Goal: Information Seeking & Learning: Check status

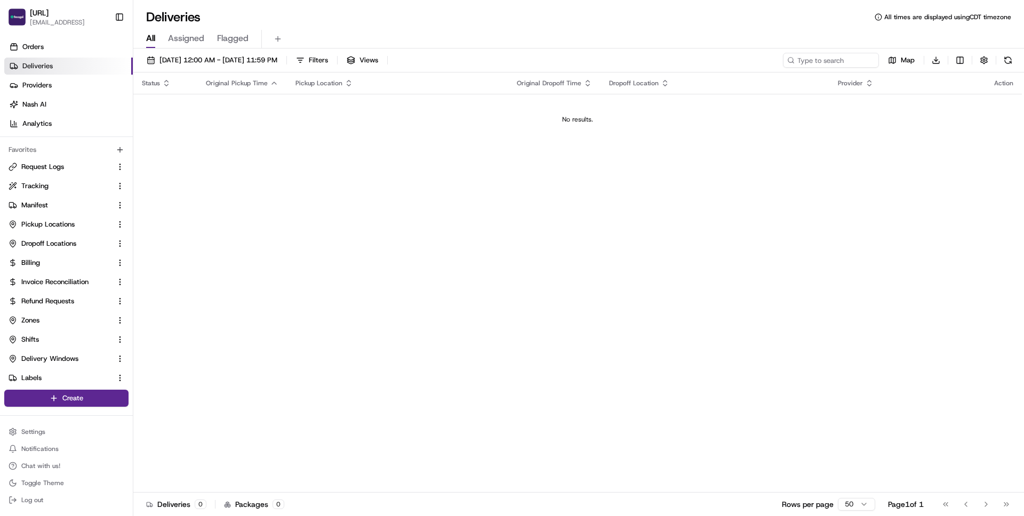
click at [42, 66] on span "Deliveries" at bounding box center [37, 66] width 30 height 10
click at [31, 43] on span "Orders" at bounding box center [32, 47] width 21 height 10
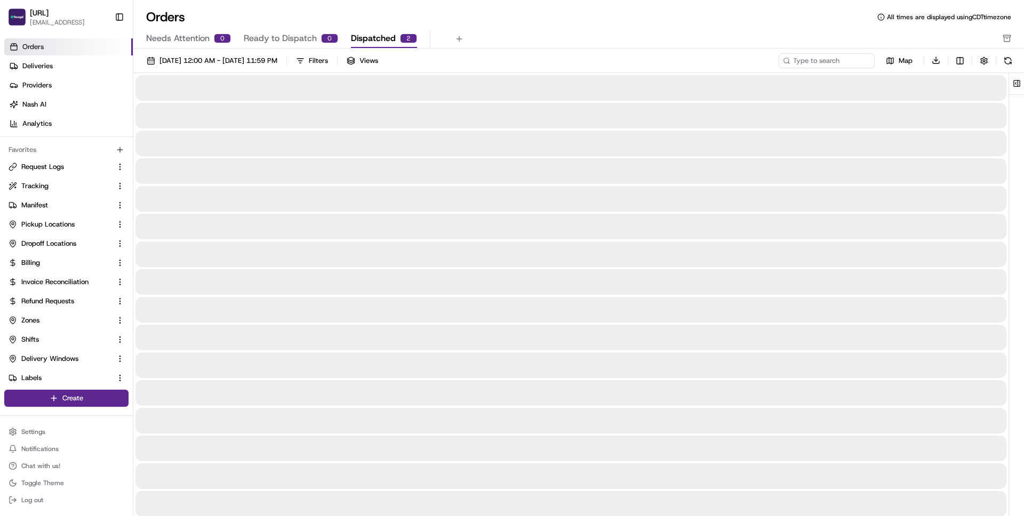
click at [378, 35] on span "Dispatched" at bounding box center [373, 38] width 45 height 13
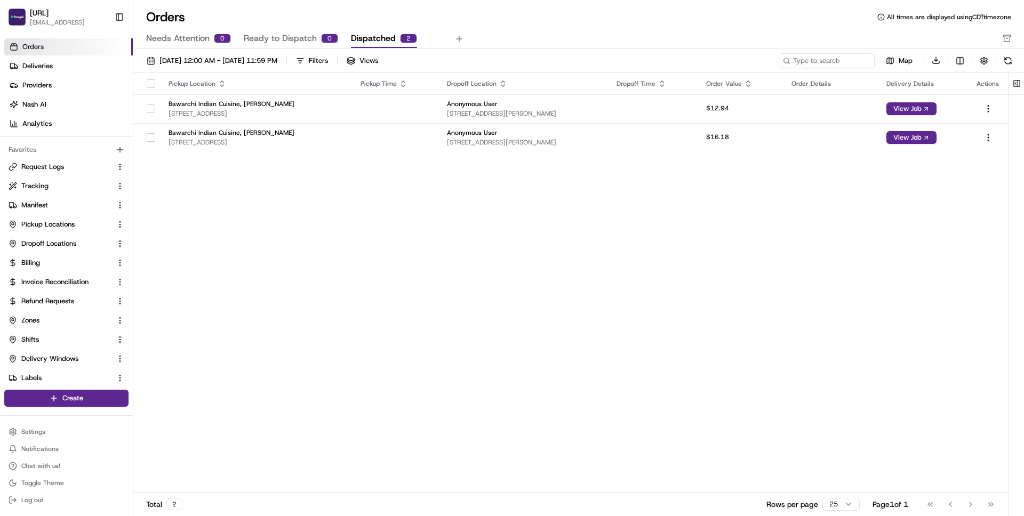
click at [404, 224] on div "Pickup Location Pickup Time Dropoff Location Dropoff Time Order Value Order Det…" at bounding box center [571, 283] width 876 height 420
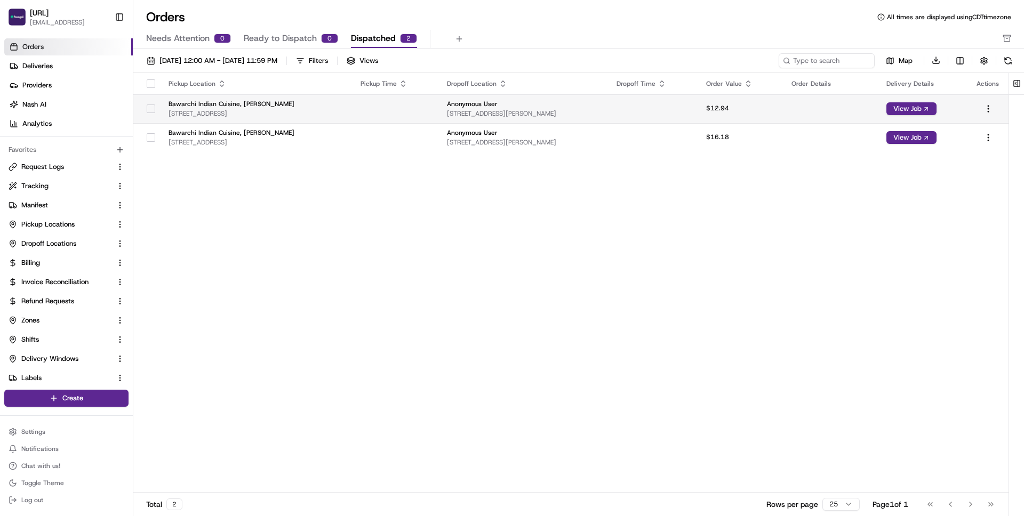
click at [221, 99] on td "Bawarchi Indian Cuisine, Irving [STREET_ADDRESS]" at bounding box center [256, 108] width 192 height 29
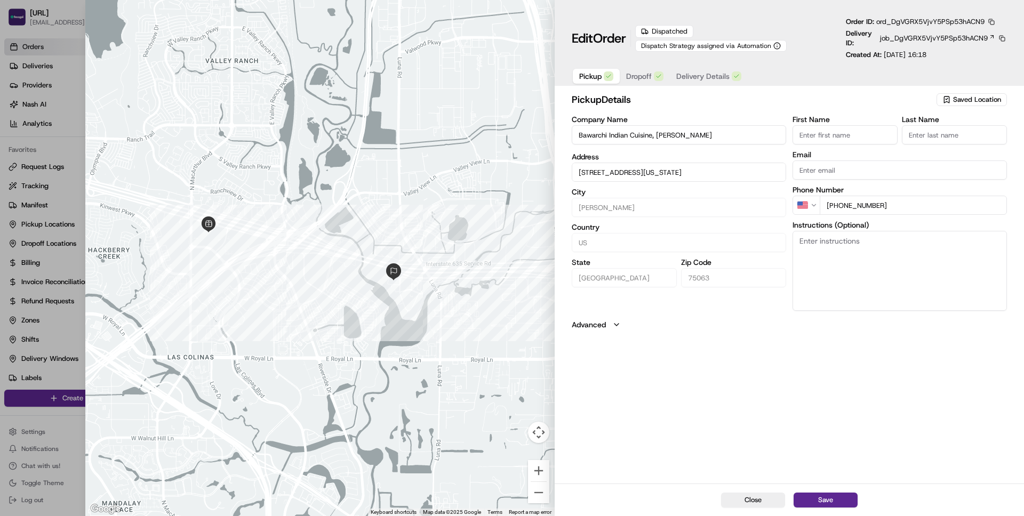
drag, startPoint x: 882, startPoint y: 55, endPoint x: 946, endPoint y: 57, distance: 64.0
click at [927, 57] on p "Created At: [DATE] 16:18" at bounding box center [886, 55] width 81 height 10
click at [641, 87] on div "Edit Order Dispatched Dispatch Strategy assigned via Automation Order ID: ord_D…" at bounding box center [790, 45] width 470 height 90
click at [646, 76] on span "Dropoff" at bounding box center [639, 76] width 26 height 11
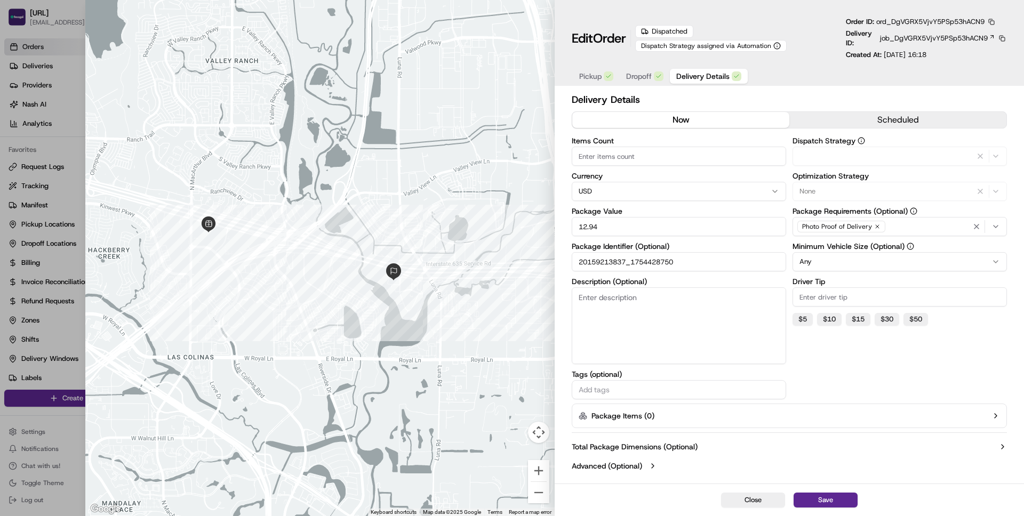
click at [693, 74] on span "Delivery Details" at bounding box center [703, 76] width 53 height 11
click at [989, 37] on icon at bounding box center [992, 37] width 6 height 6
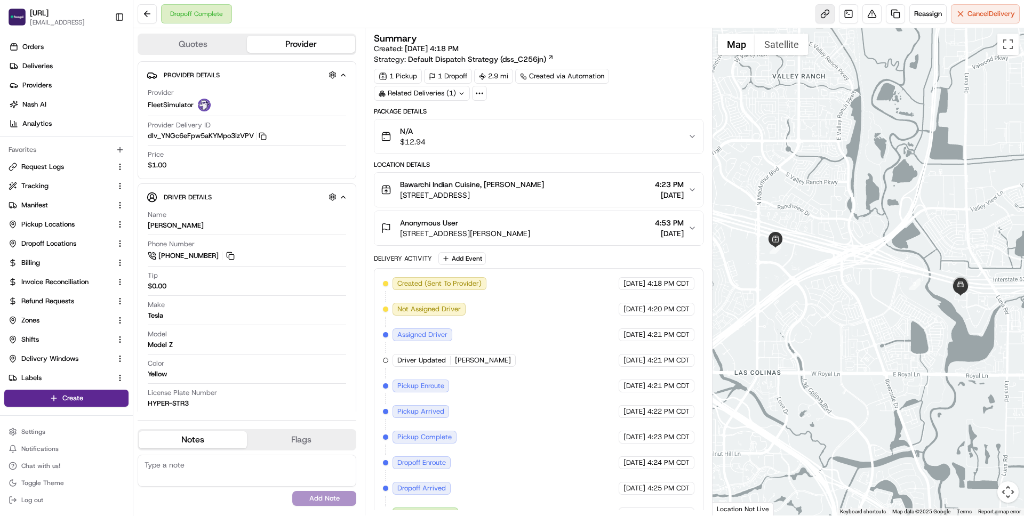
click at [818, 14] on link at bounding box center [825, 13] width 19 height 19
click at [403, 132] on span "N/A" at bounding box center [413, 131] width 26 height 11
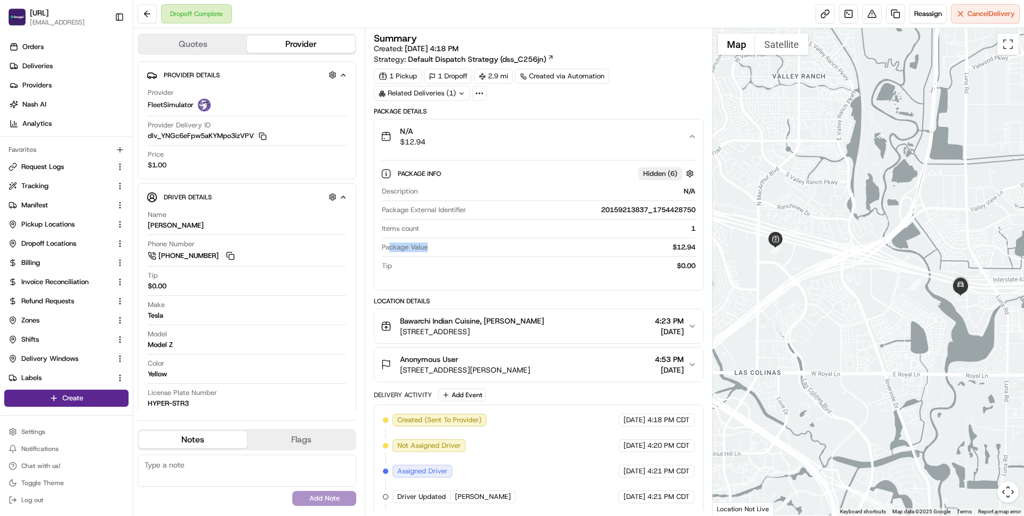
drag, startPoint x: 391, startPoint y: 246, endPoint x: 593, endPoint y: 243, distance: 201.7
click at [593, 243] on div "Package Value $12.94" at bounding box center [538, 248] width 313 height 10
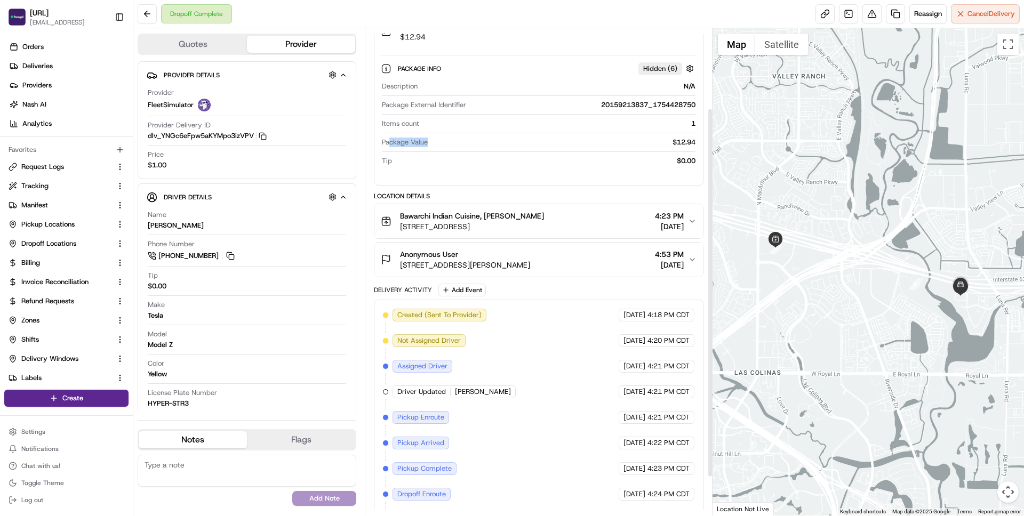
scroll to position [109, 0]
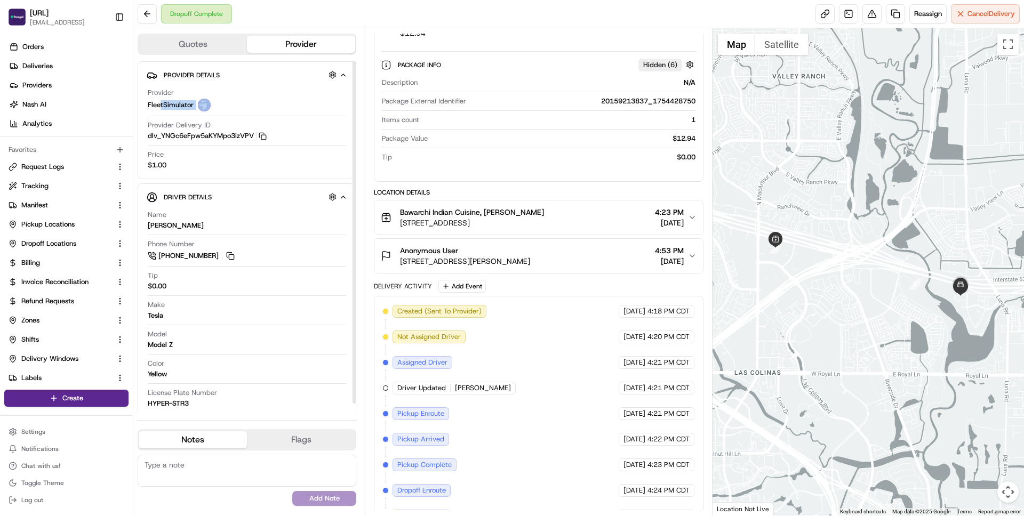
drag, startPoint x: 161, startPoint y: 105, endPoint x: 225, endPoint y: 105, distance: 63.5
click at [225, 105] on div "Provider FleetSimulator" at bounding box center [247, 99] width 198 height 23
click at [149, 15] on button at bounding box center [147, 13] width 19 height 19
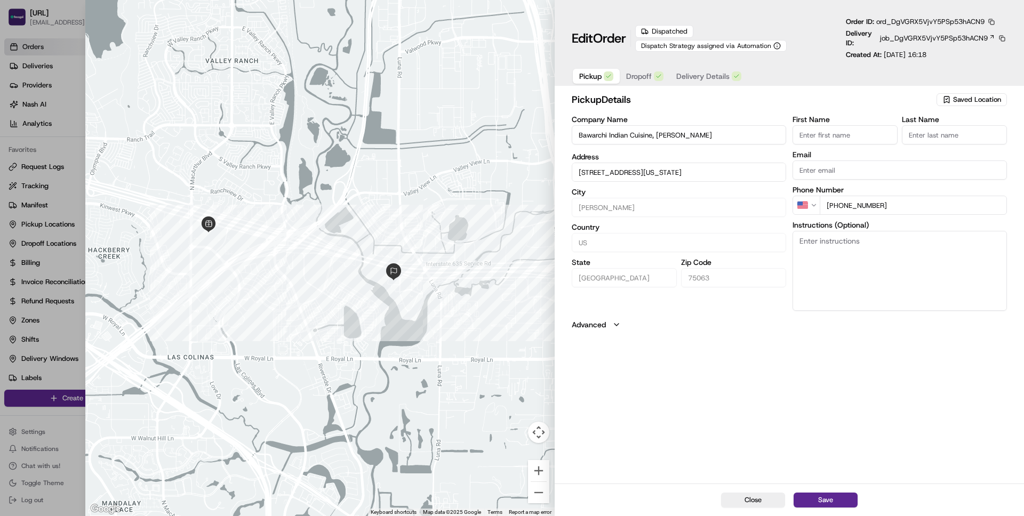
type input "+1"
click at [40, 120] on div at bounding box center [512, 258] width 1024 height 516
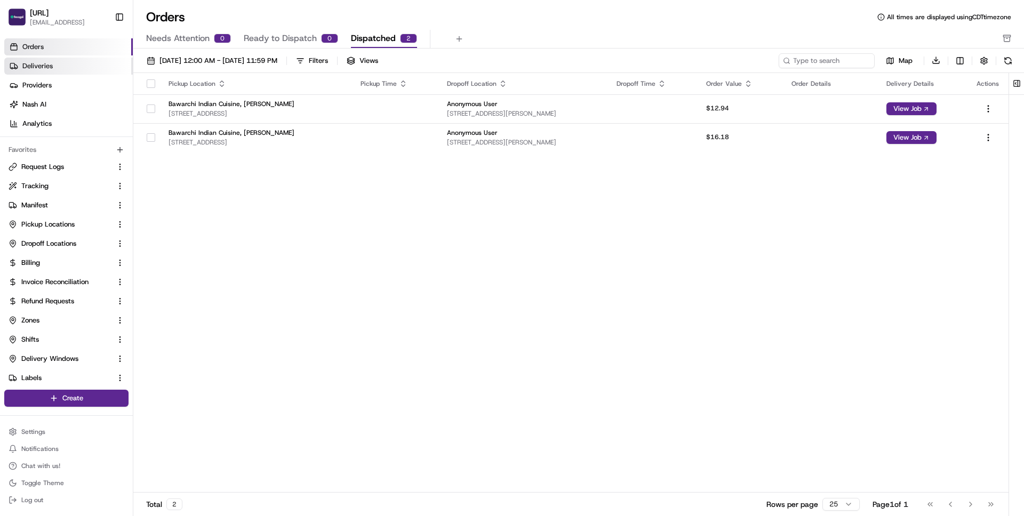
click at [56, 64] on link "Deliveries" at bounding box center [68, 66] width 129 height 17
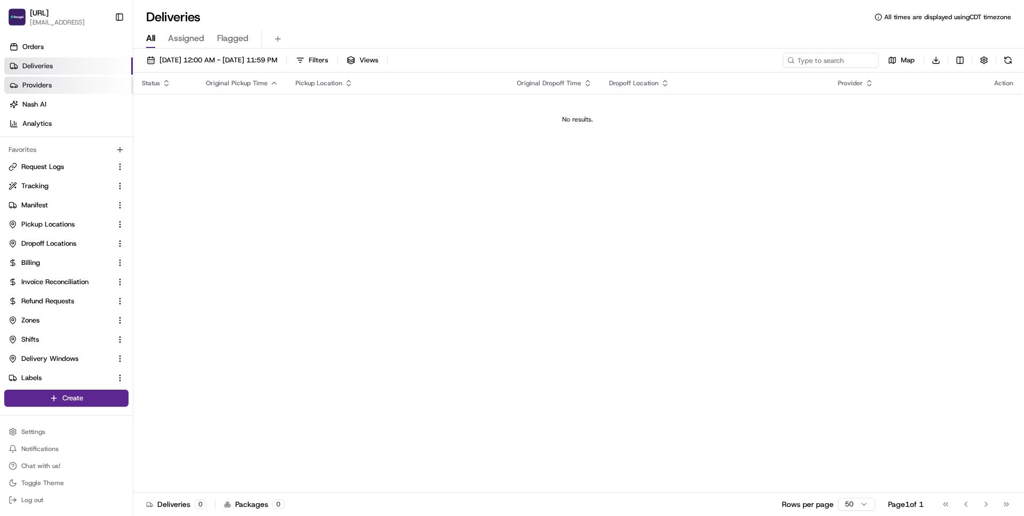
click at [51, 88] on span "Providers" at bounding box center [36, 86] width 29 height 10
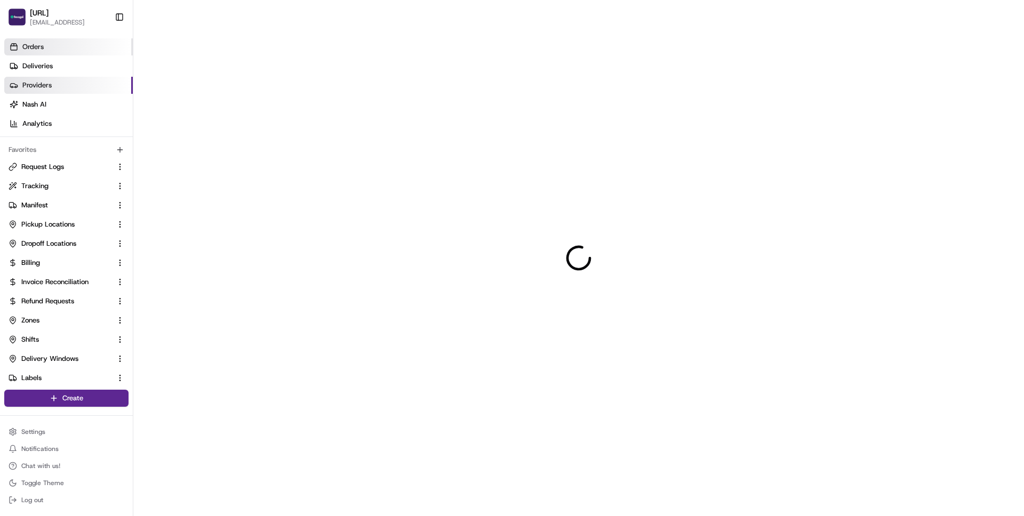
click at [51, 46] on link "Orders" at bounding box center [68, 46] width 129 height 17
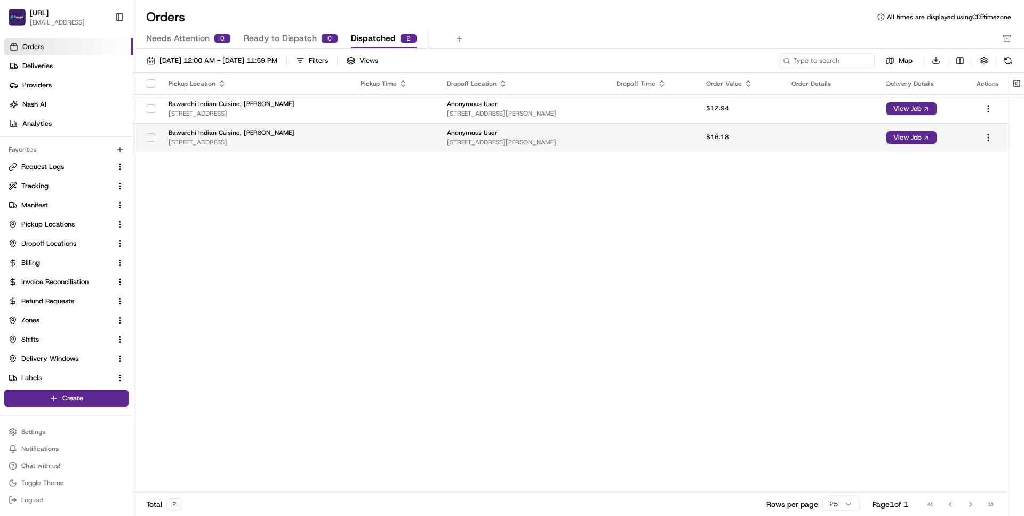
click at [226, 133] on span "Bawarchi Indian Cuisine, [PERSON_NAME]" at bounding box center [256, 133] width 175 height 9
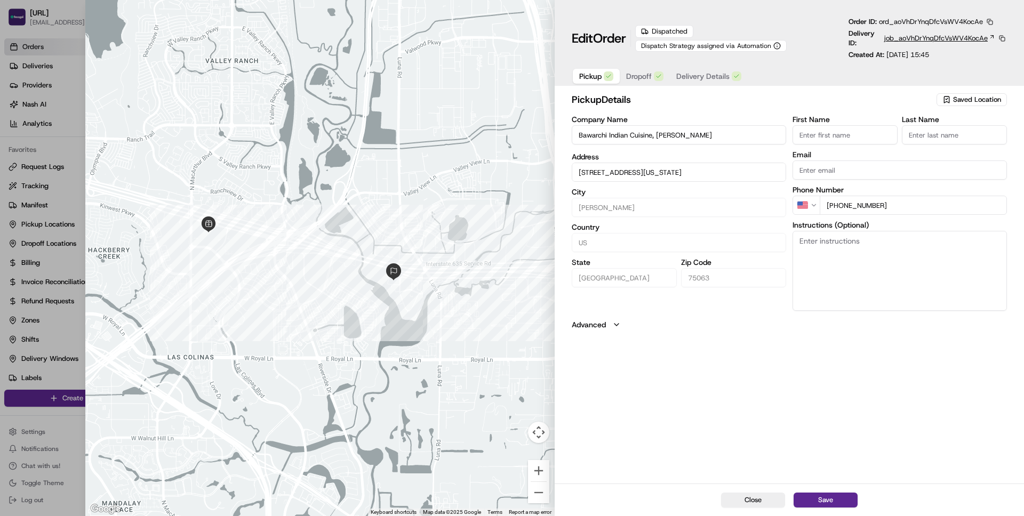
click at [977, 37] on span "job_aoVhDrYnqDfcVsWV4KocAe" at bounding box center [937, 39] width 104 height 10
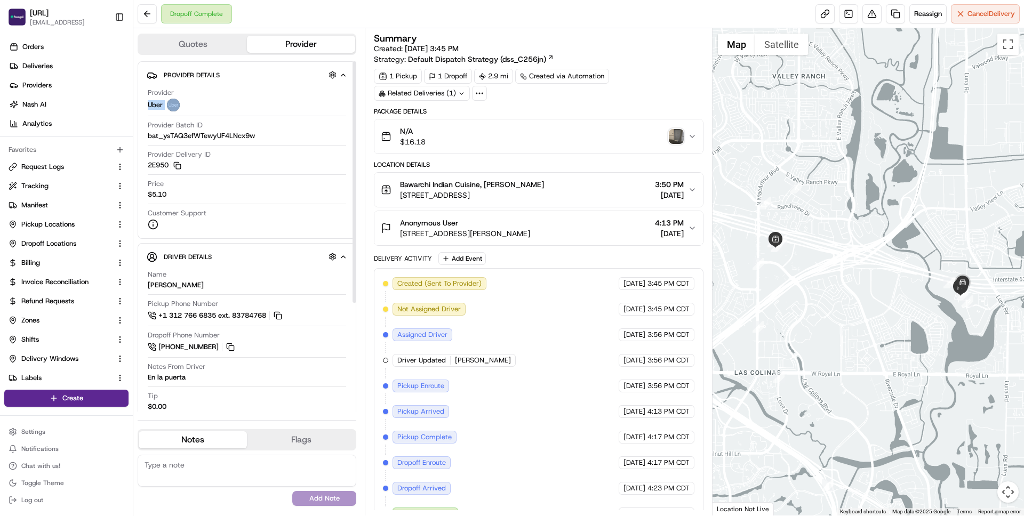
drag, startPoint x: 146, startPoint y: 106, endPoint x: 184, endPoint y: 107, distance: 38.4
click at [184, 107] on div "Provider Details Hidden ( 3 ) Provider Uber Provider Batch ID bat_ysTAQ3efWTewy…" at bounding box center [247, 150] width 219 height 178
click at [226, 105] on div "Provider Uber" at bounding box center [247, 99] width 198 height 23
click at [587, 126] on div "N/A $16.18" at bounding box center [534, 136] width 307 height 21
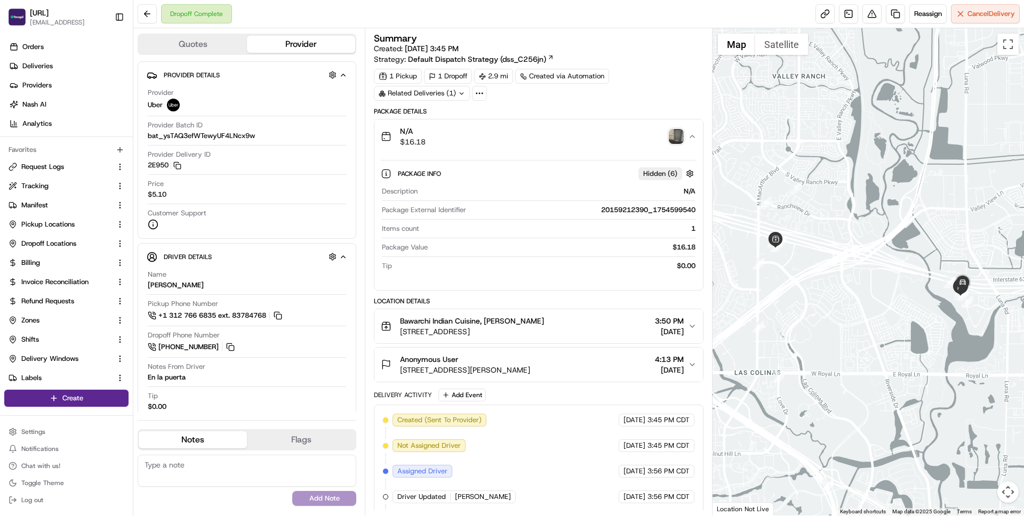
click at [675, 130] on img "button" at bounding box center [676, 136] width 15 height 15
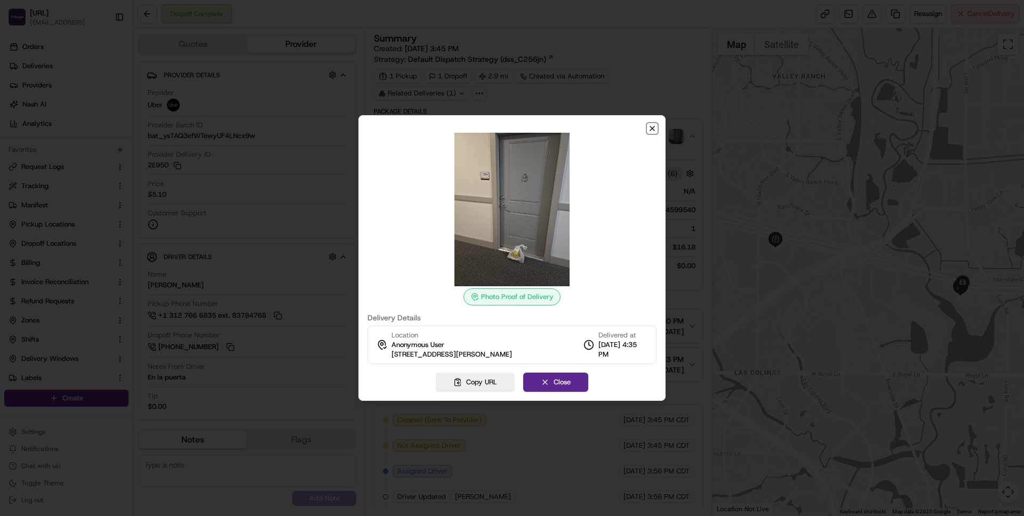
click at [650, 128] on icon "button" at bounding box center [652, 128] width 9 height 9
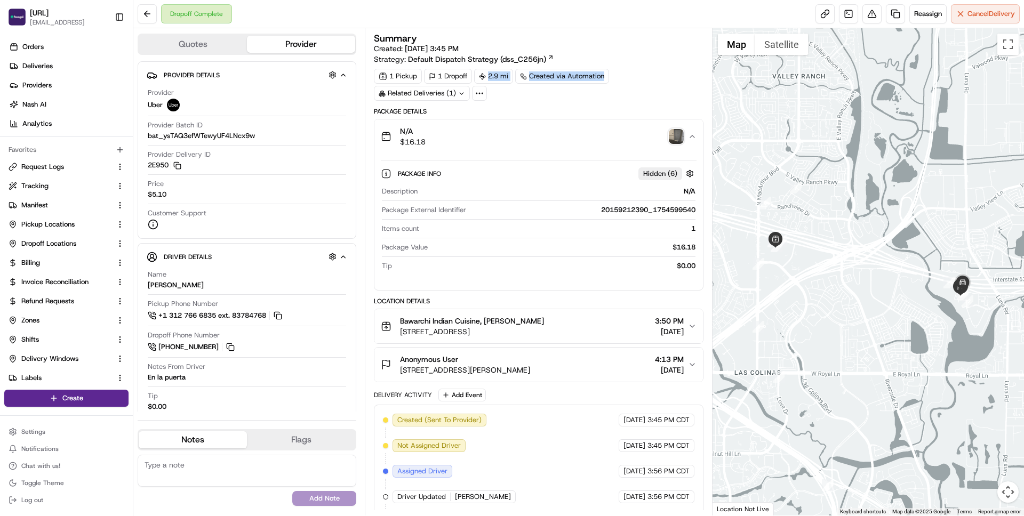
drag, startPoint x: 488, startPoint y: 76, endPoint x: 564, endPoint y: 92, distance: 77.5
click at [568, 92] on div "1 Pickup 1 Dropoff 2.9 mi Created via Automation Related Deliveries (1)" at bounding box center [538, 85] width 329 height 32
click at [564, 99] on div "1 Pickup 1 Dropoff 2.9 mi Created via Automation Related Deliveries (1)" at bounding box center [538, 85] width 329 height 32
click at [182, 41] on button "Quotes" at bounding box center [193, 44] width 108 height 17
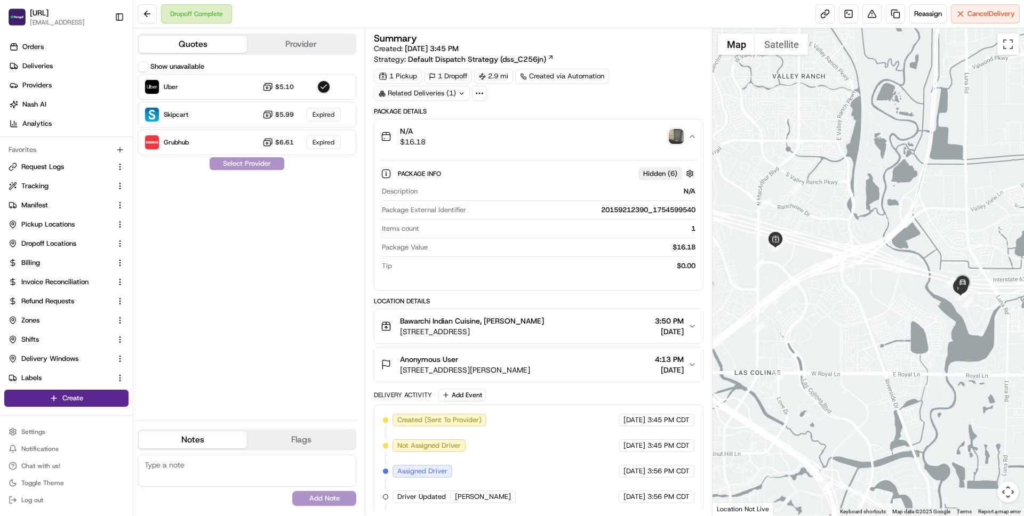
click at [286, 212] on div "Show unavailable Uber $5.10 Skipcart $5.99 Expired Grubhub $6.61 Expired Select…" at bounding box center [247, 236] width 219 height 351
click at [547, 58] on icon at bounding box center [550, 57] width 7 height 7
